Goal: Use online tool/utility: Utilize a website feature to perform a specific function

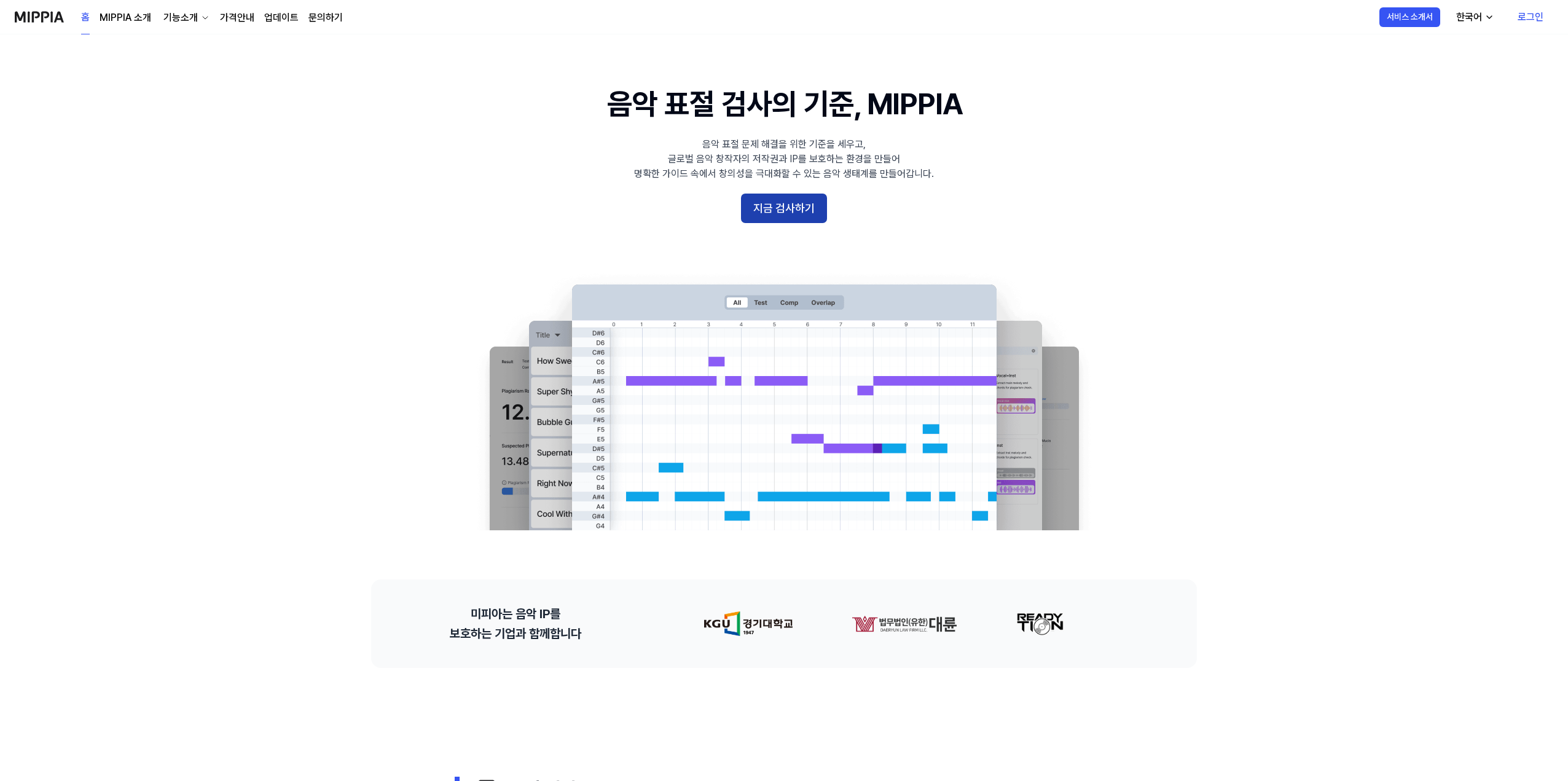
click at [761, 213] on button "지금 검사하기" at bounding box center [784, 208] width 86 height 29
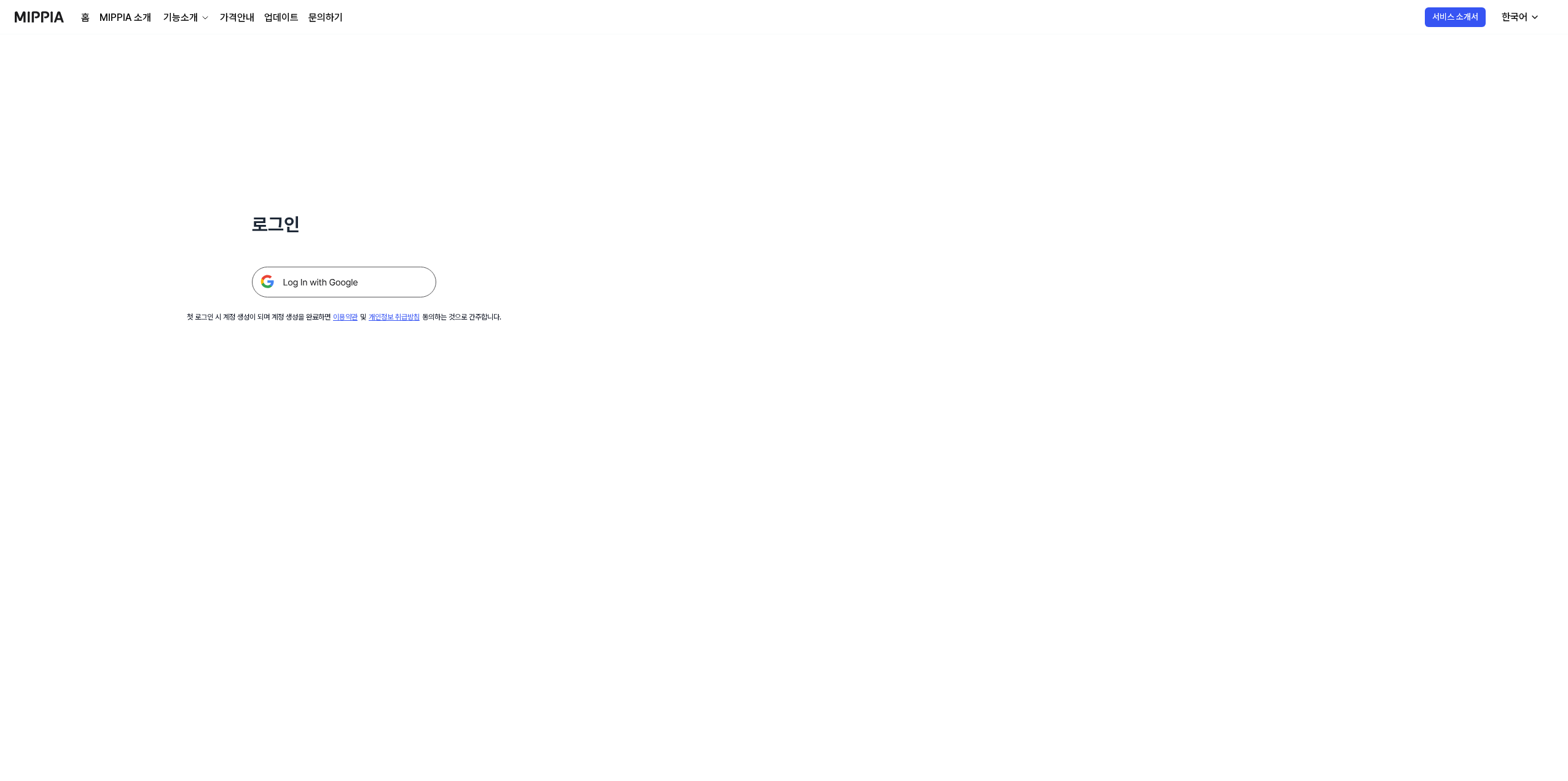
click at [408, 282] on img at bounding box center [344, 282] width 184 height 30
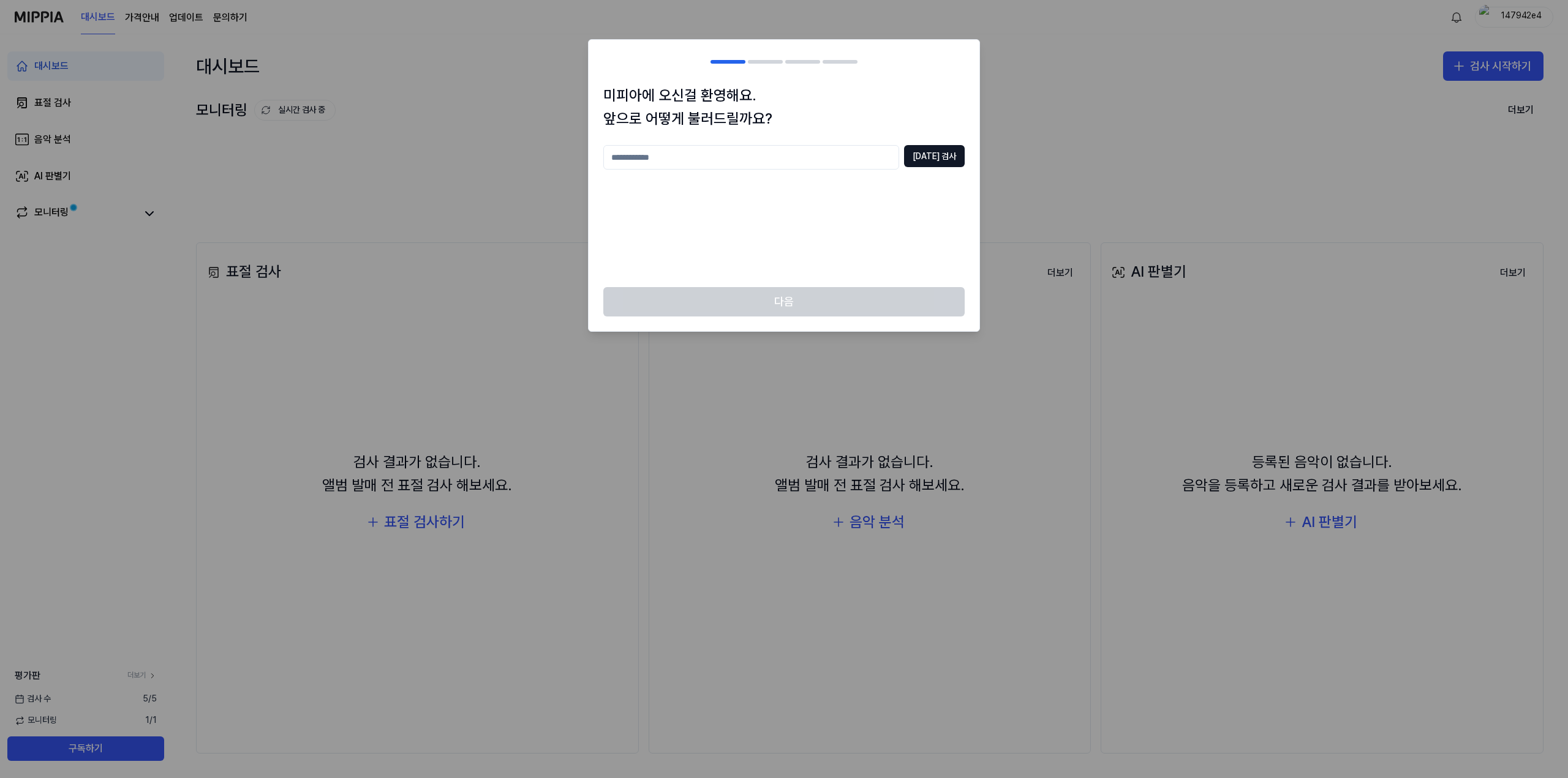
click at [834, 155] on input "text" at bounding box center [751, 157] width 296 height 25
type input "*"
type input "****"
click at [936, 155] on button "중복 검사" at bounding box center [935, 156] width 61 height 22
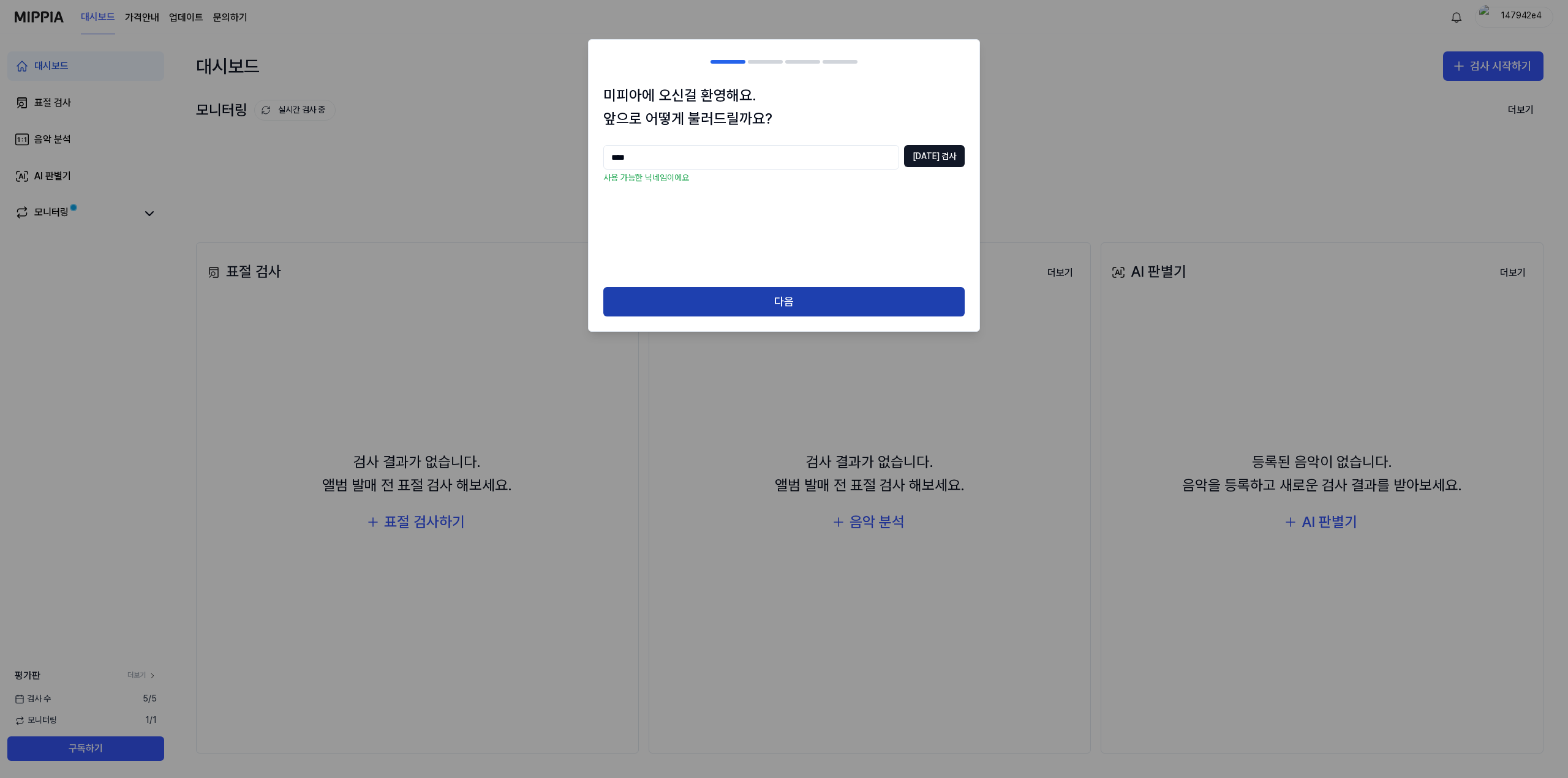
drag, startPoint x: 836, startPoint y: 275, endPoint x: 833, endPoint y: 295, distance: 20.2
click at [836, 276] on div "미피아에 오신걸 환영해요. 앞으로 어떻게 불러드릴까요? **** 중복 검사 사용 가능한 닉네임이에요" at bounding box center [784, 185] width 391 height 204
click at [833, 295] on button "다음" at bounding box center [784, 302] width 362 height 29
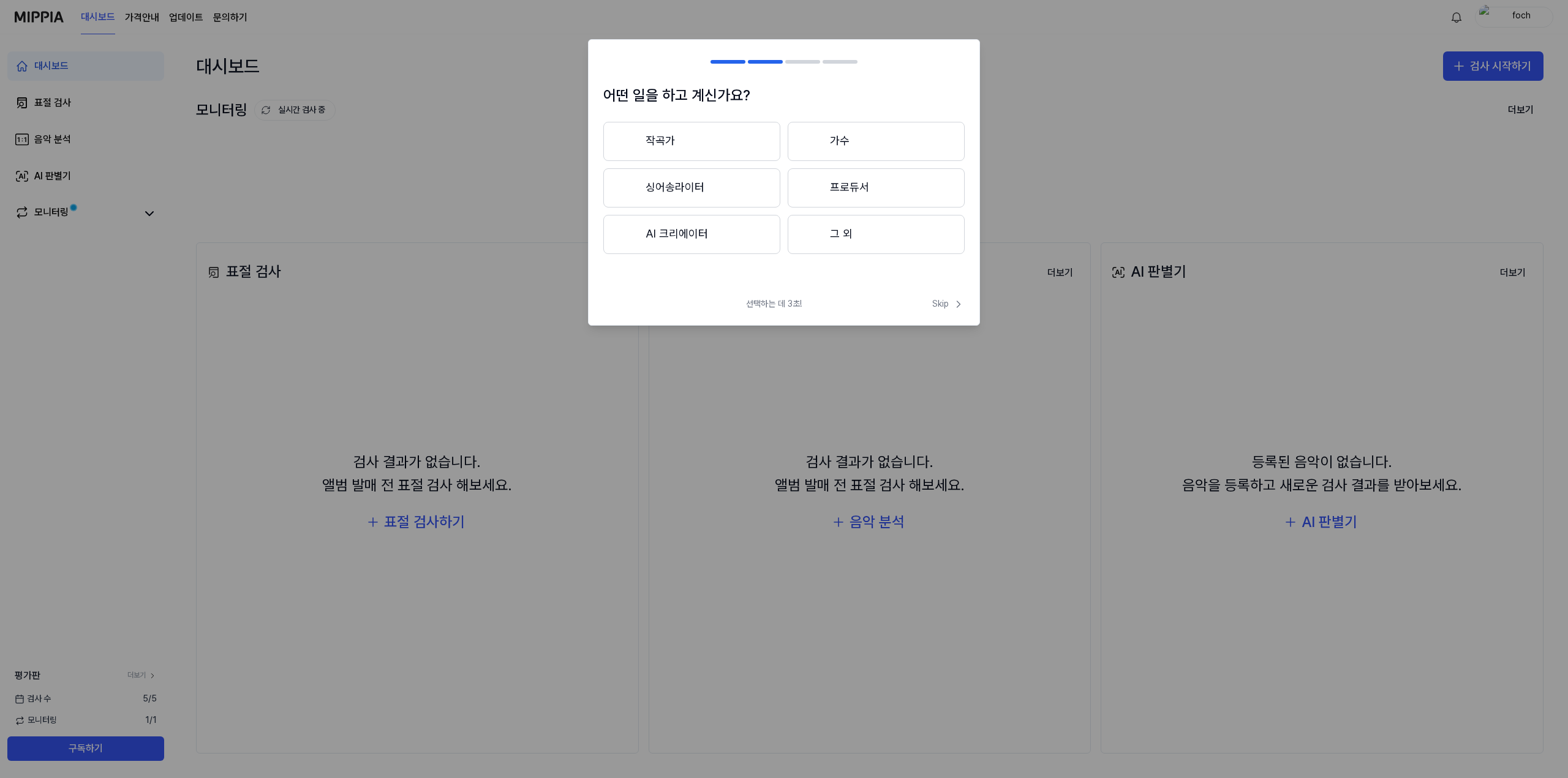
click at [733, 141] on button "작곡가" at bounding box center [691, 141] width 177 height 39
click at [722, 190] on button "3년 이하" at bounding box center [691, 188] width 177 height 40
click at [627, 146] on div at bounding box center [629, 140] width 15 height 15
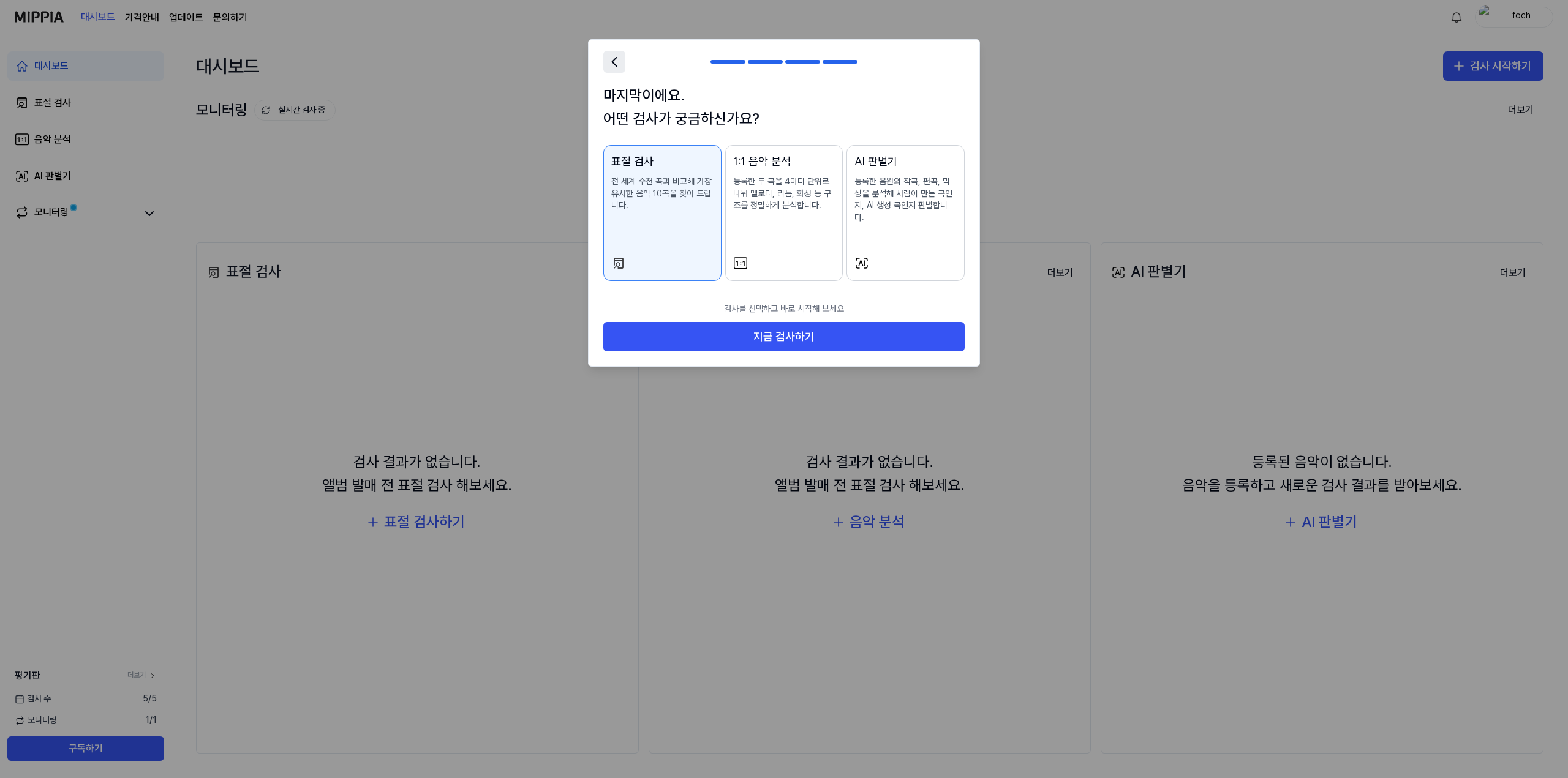
click at [616, 63] on icon at bounding box center [614, 61] width 17 height 17
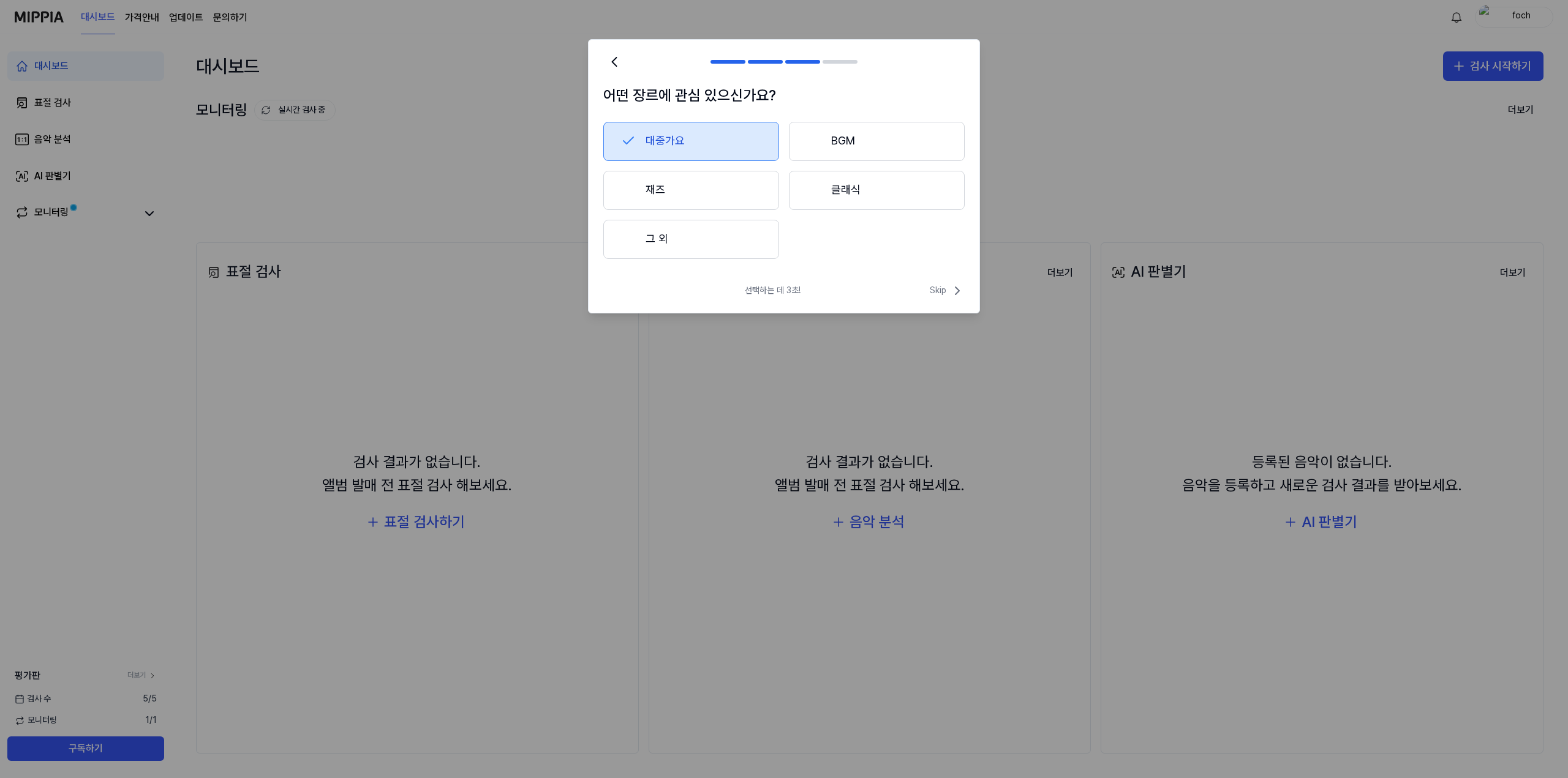
click at [725, 238] on button "그 외" at bounding box center [690, 239] width 175 height 39
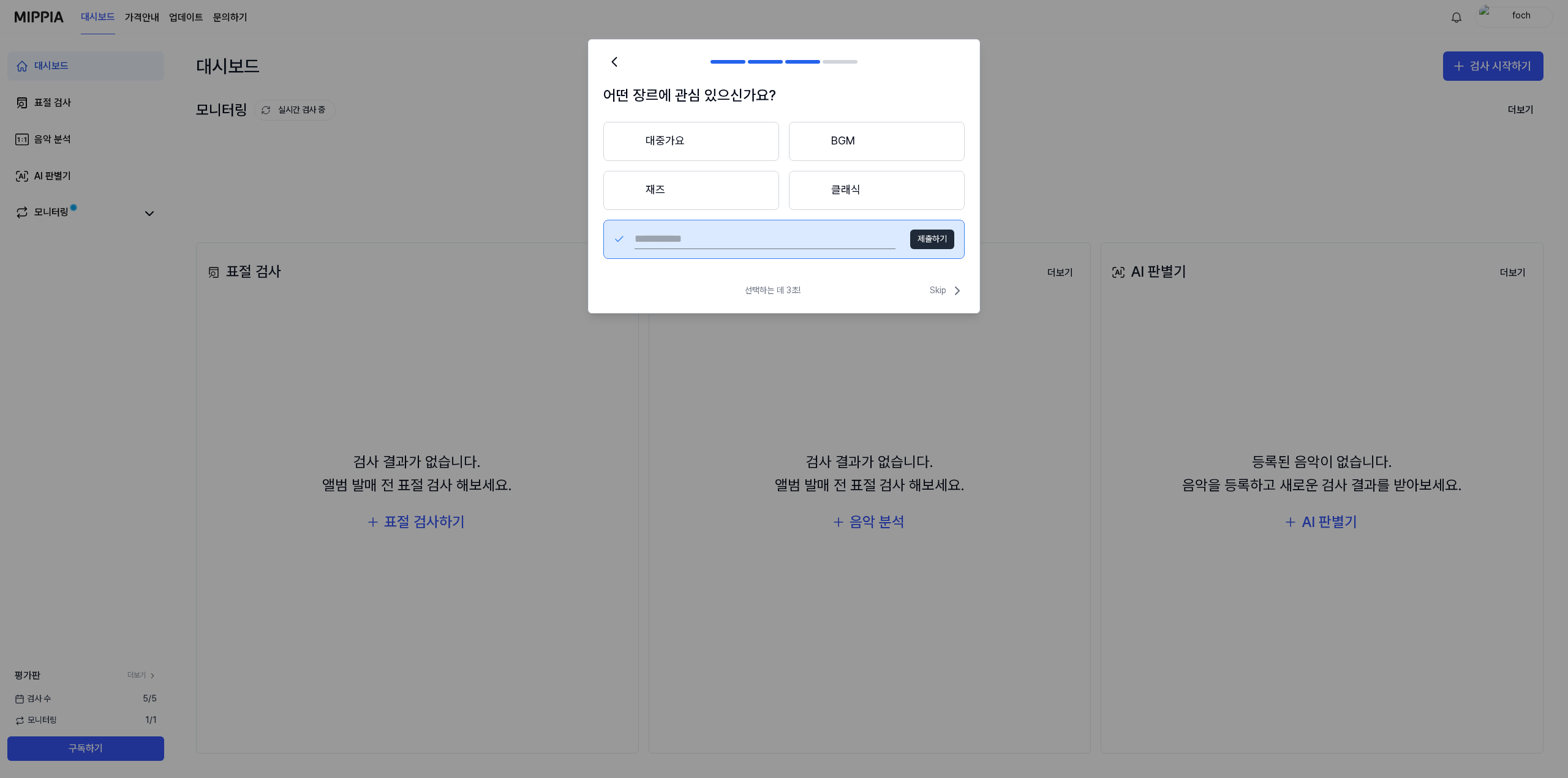
click at [700, 149] on button "대중가요" at bounding box center [690, 141] width 175 height 39
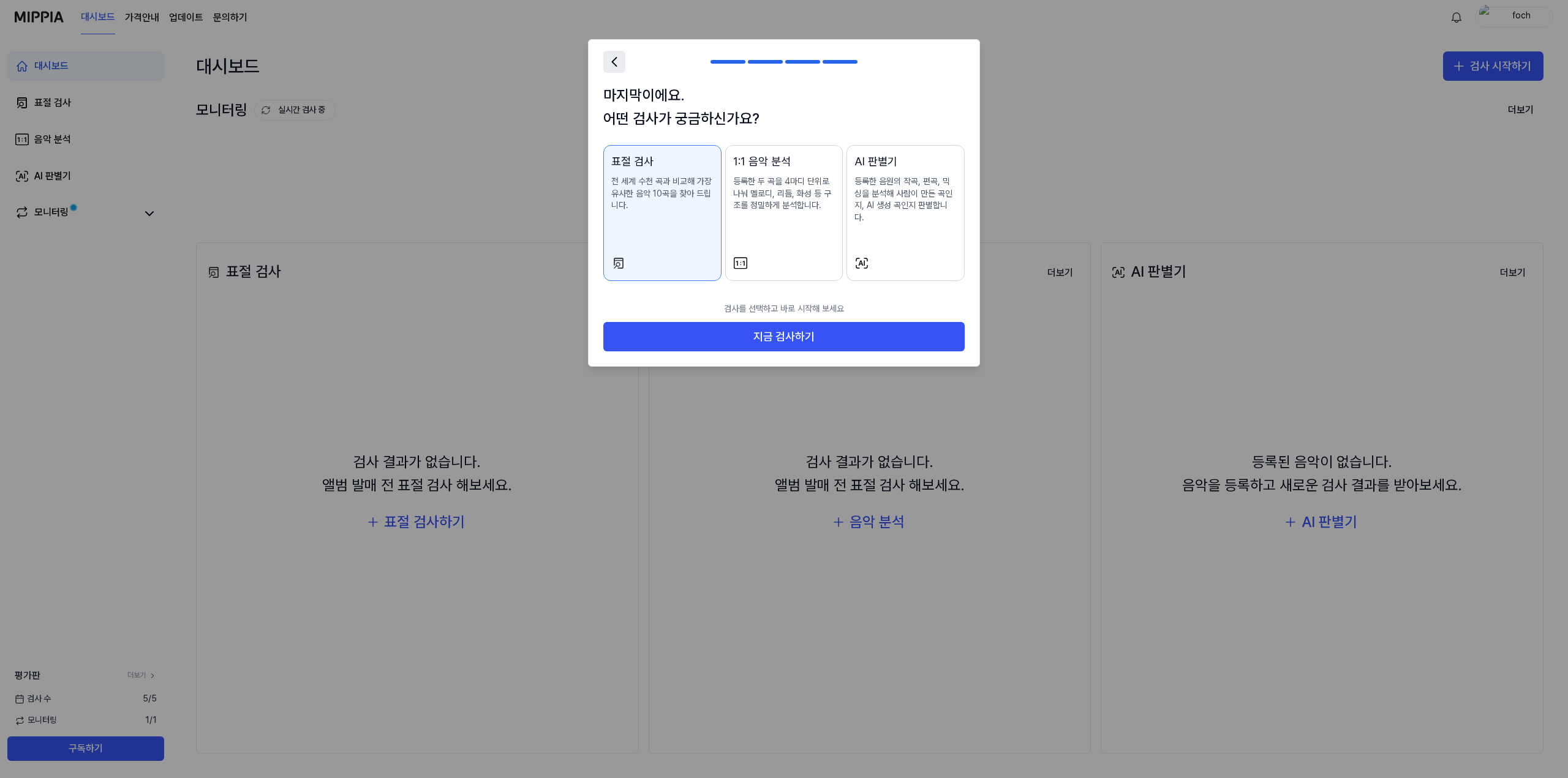
click at [618, 65] on icon at bounding box center [614, 61] width 17 height 17
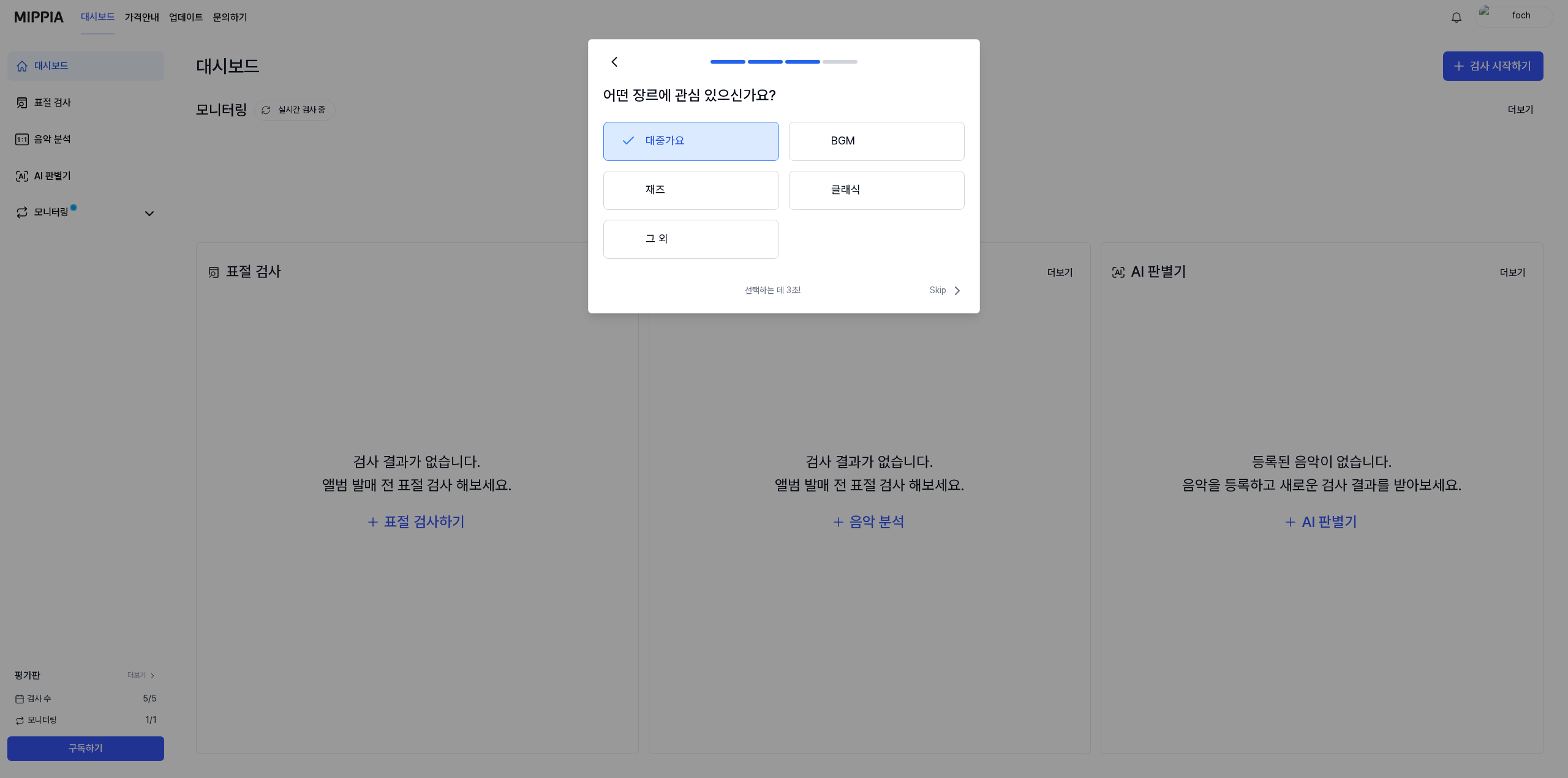
click at [884, 141] on button "BGM" at bounding box center [876, 141] width 175 height 39
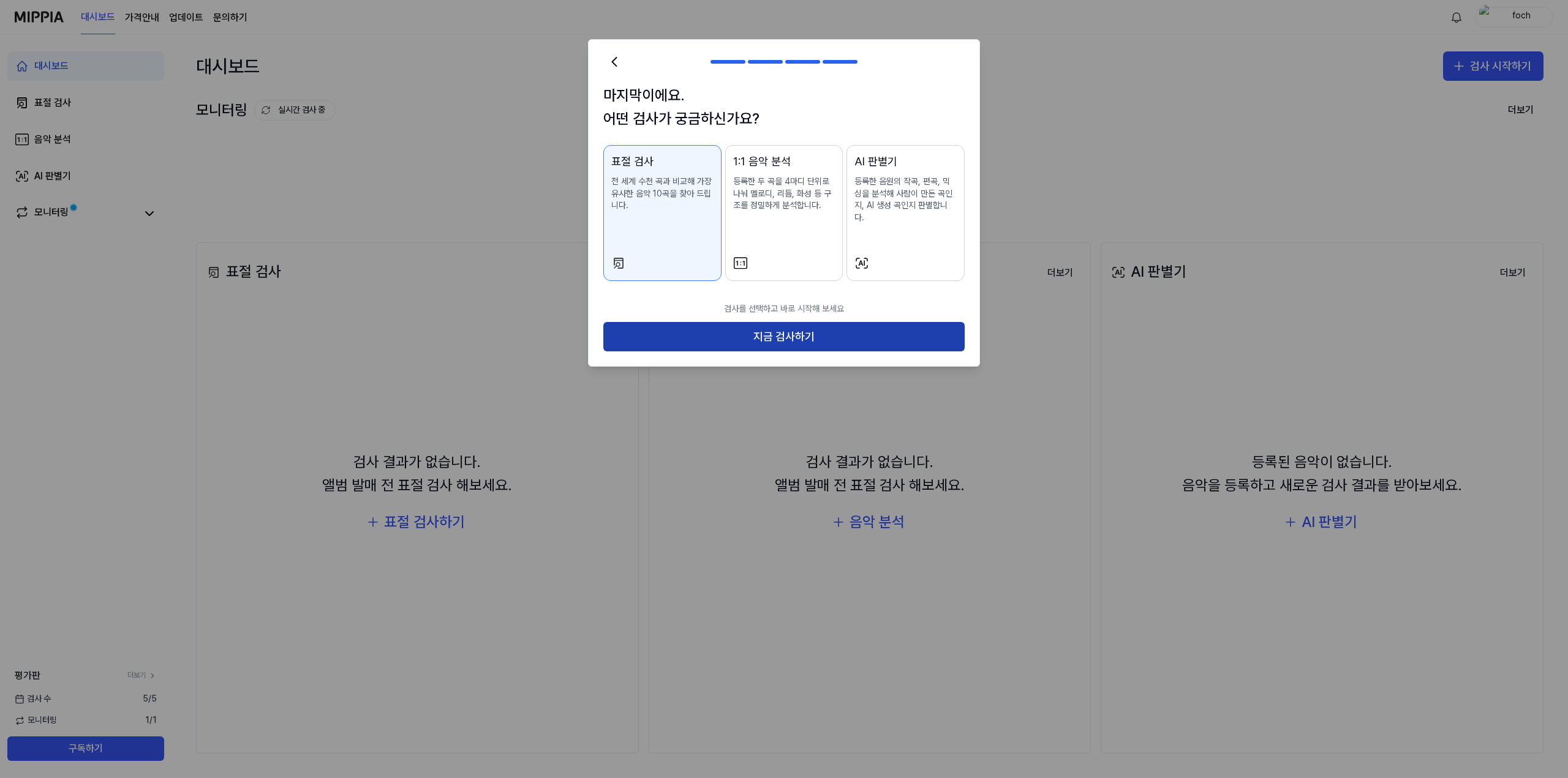
click at [785, 329] on button "지금 검사하기" at bounding box center [784, 337] width 362 height 29
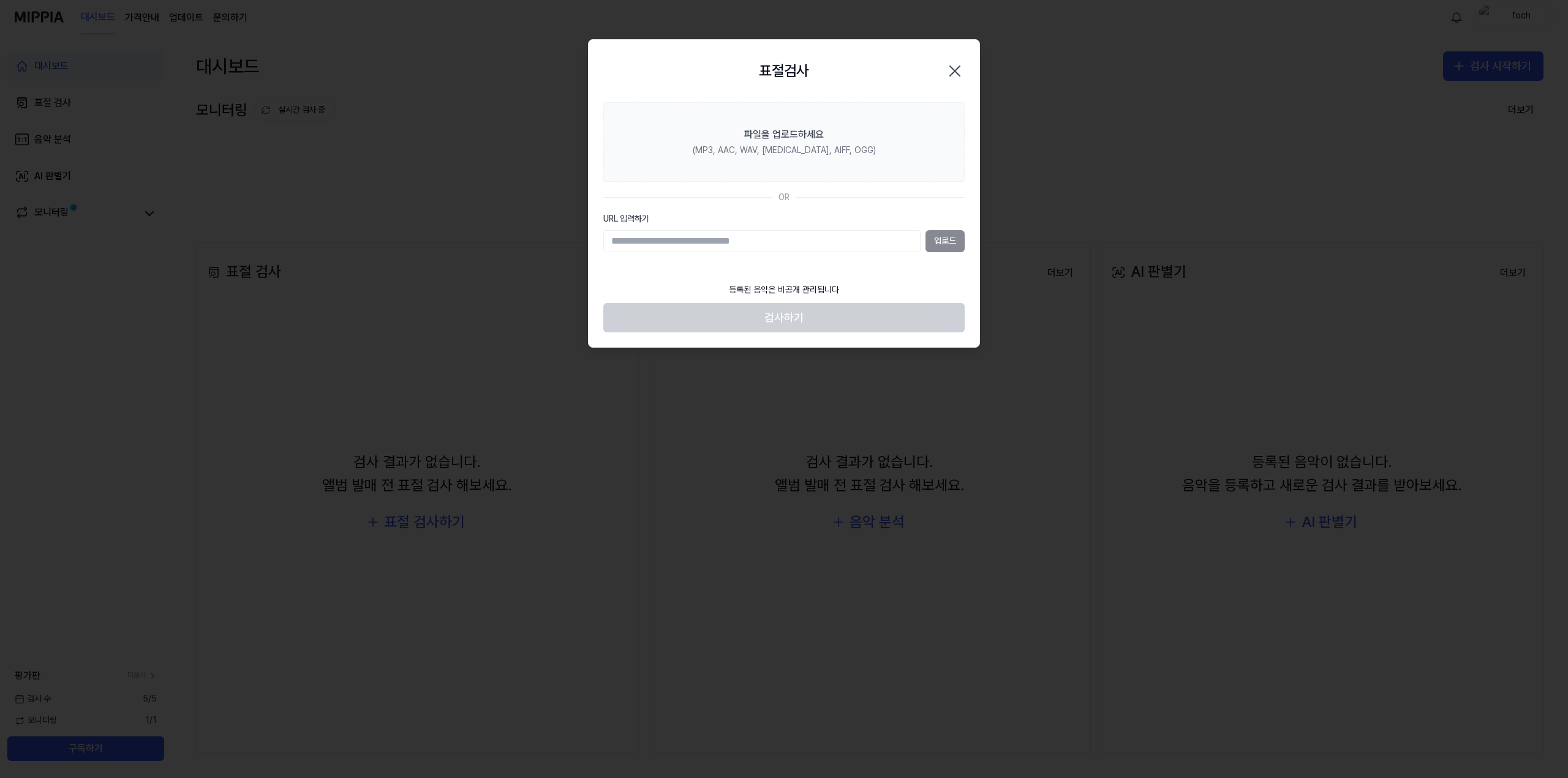
click at [953, 72] on icon "button" at bounding box center [955, 71] width 10 height 10
